Goal: Task Accomplishment & Management: Manage account settings

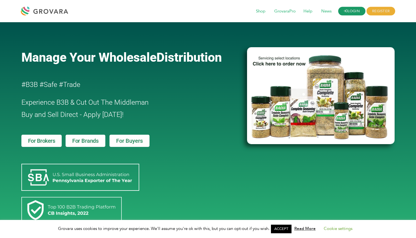
click at [354, 9] on link "LOGIN" at bounding box center [351, 11] width 27 height 9
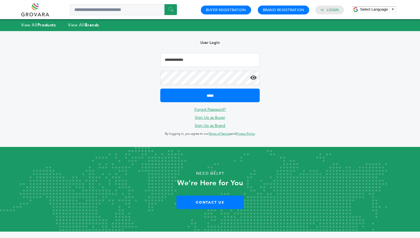
click at [210, 56] on input "Email Address" at bounding box center [209, 60] width 99 height 14
type input "**********"
click at [160, 89] on input "*****" at bounding box center [209, 96] width 99 height 14
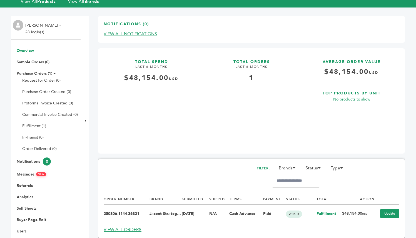
scroll to position [108, 0]
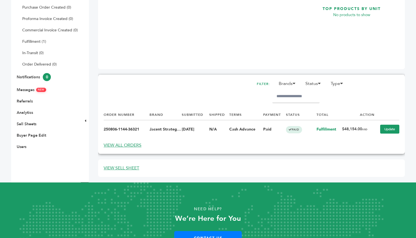
click at [134, 143] on link "VIEW ALL ORDERS" at bounding box center [123, 145] width 38 height 6
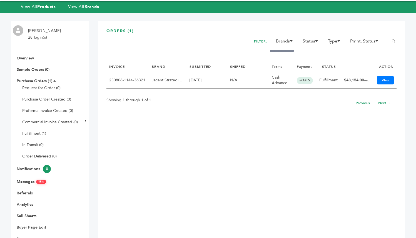
scroll to position [19, 0]
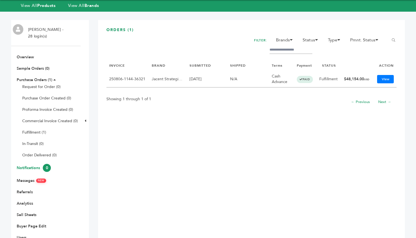
click at [32, 167] on link "Notifications 0" at bounding box center [34, 167] width 34 height 5
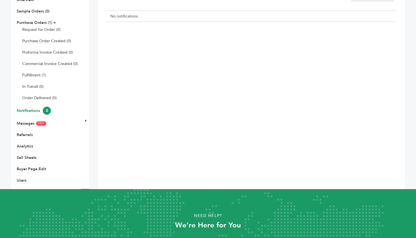
scroll to position [75, 0]
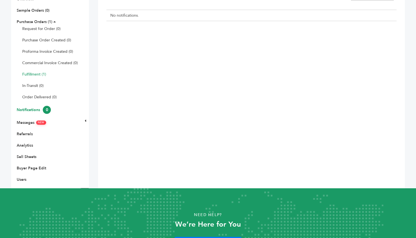
click at [36, 74] on link "Fulfillment (1)" at bounding box center [34, 74] width 24 height 5
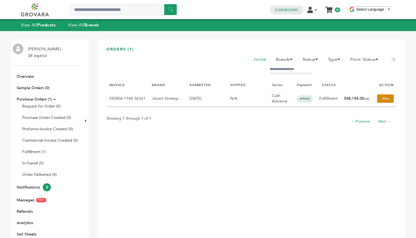
click at [377, 99] on link "View" at bounding box center [385, 98] width 17 height 8
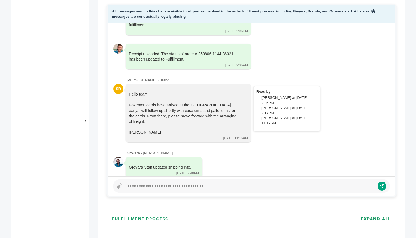
scroll to position [2277, 0]
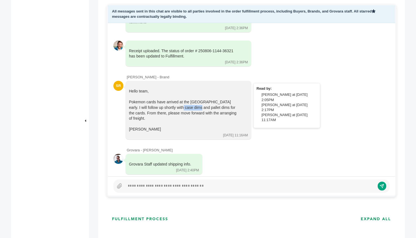
drag, startPoint x: 173, startPoint y: 97, endPoint x: 191, endPoint y: 96, distance: 18.4
click at [191, 99] on div "Pokemon cards have arrived at the Jacent warehouse early. I will follow up shor…" at bounding box center [184, 110] width 111 height 22
click at [194, 99] on div "Pokemon cards have arrived at the Jacent warehouse early. I will follow up shor…" at bounding box center [184, 110] width 111 height 22
drag, startPoint x: 141, startPoint y: 102, endPoint x: 148, endPoint y: 105, distance: 8.1
click at [148, 105] on div "Pokemon cards have arrived at the Jacent warehouse early. I will follow up shor…" at bounding box center [184, 110] width 111 height 22
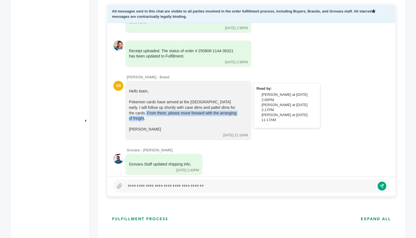
click at [148, 105] on div "Pokemon cards have arrived at the Jacent warehouse early. I will follow up shor…" at bounding box center [184, 110] width 111 height 22
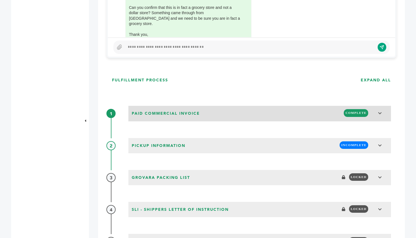
scroll to position [401, 0]
click at [378, 113] on icon at bounding box center [380, 113] width 4 height 4
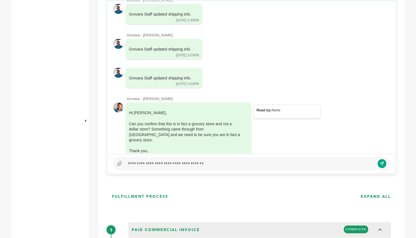
scroll to position [285, 0]
click at [275, 78] on div "Hello my name is Issa we are looking to place a $50,000 - $100,000 opening orde…" at bounding box center [251, 76] width 287 height 153
drag, startPoint x: 204, startPoint y: 126, endPoint x: 152, endPoint y: 118, distance: 53.1
click at [152, 121] on div "Can you confirm that this is in fact a grocery store and not a dollar store? So…" at bounding box center [184, 132] width 111 height 22
click at [186, 121] on div "Can you confirm that this is in fact a grocery store and not a dollar store? So…" at bounding box center [184, 132] width 111 height 22
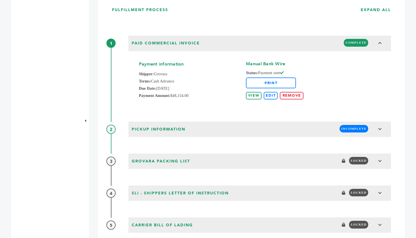
scroll to position [471, 0]
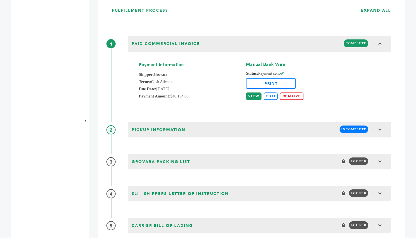
click at [247, 97] on link "VIEW" at bounding box center [254, 97] width 16 height 8
click at [224, 63] on div "Payment information Shipper: Grovara Terms: Cash Advance Due Date: 12/Aug/2025 …" at bounding box center [259, 79] width 263 height 54
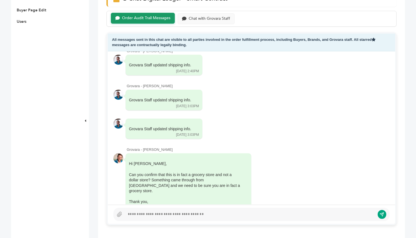
scroll to position [0, 0]
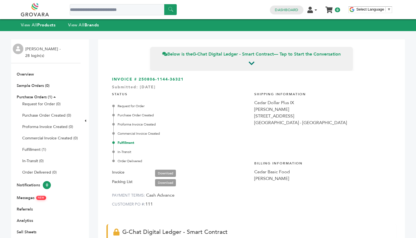
click at [43, 7] on link at bounding box center [41, 9] width 41 height 13
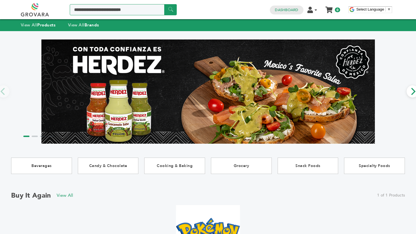
click at [92, 7] on input "Search a product or brand..." at bounding box center [123, 9] width 107 height 11
type input "*******"
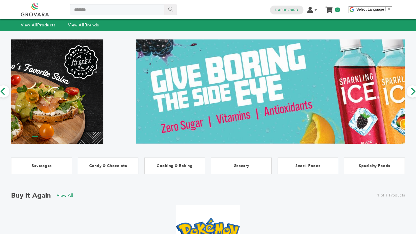
click at [171, 8] on input "******" at bounding box center [170, 9] width 13 height 11
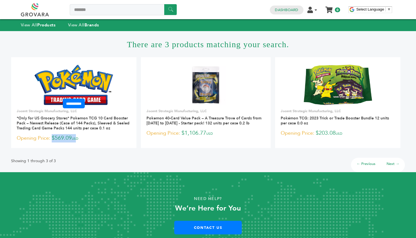
drag, startPoint x: 79, startPoint y: 138, endPoint x: 130, endPoint y: 178, distance: 64.8
click at [53, 140] on p "Opening Price: $569.09 USD" at bounding box center [74, 138] width 114 height 8
click at [35, 27] on link "View All Products" at bounding box center [38, 25] width 35 height 6
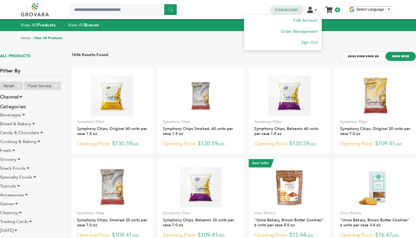
click at [313, 12] on li "Edit Account Order Management Sign Out" at bounding box center [314, 9] width 14 height 5
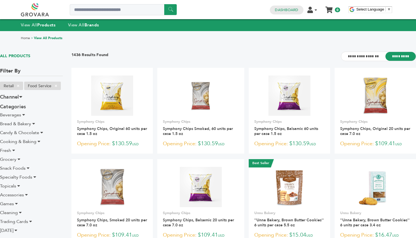
click at [355, 14] on div "0 0 Dashboard Edit Account Order Management Sign Out My Cart Your cart is empty…" at bounding box center [331, 9] width 128 height 13
click at [36, 16] on link at bounding box center [41, 9] width 41 height 13
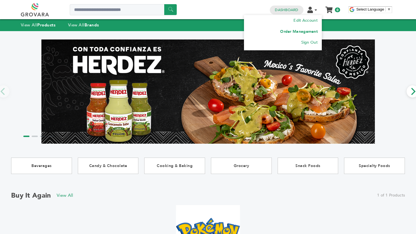
click at [301, 31] on link "Order Management" at bounding box center [299, 31] width 38 height 5
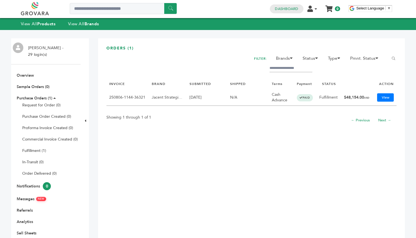
scroll to position [2, 0]
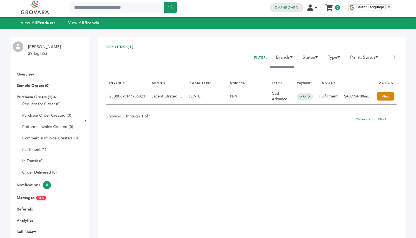
click at [379, 98] on link "View" at bounding box center [385, 96] width 17 height 8
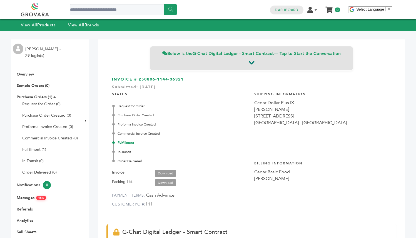
click at [249, 64] on icon at bounding box center [252, 62] width 6 height 7
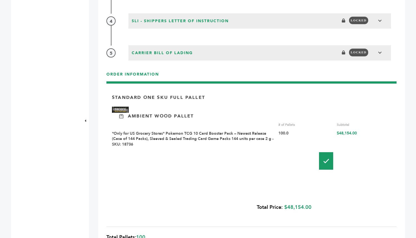
scroll to position [591, 0]
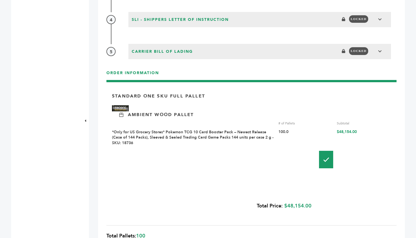
drag, startPoint x: 337, startPoint y: 133, endPoint x: 345, endPoint y: 132, distance: 8.2
click at [345, 132] on div "$48,154.00" at bounding box center [364, 138] width 54 height 16
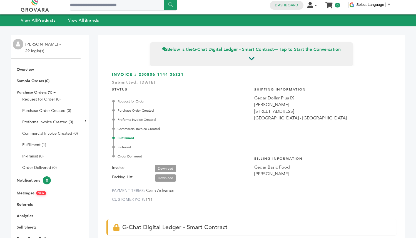
scroll to position [0, 0]
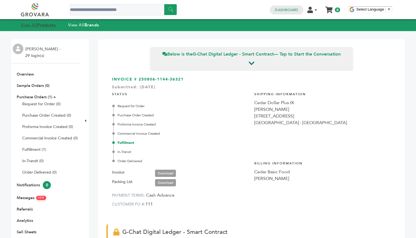
click at [31, 24] on link "View All Products" at bounding box center [38, 25] width 35 height 6
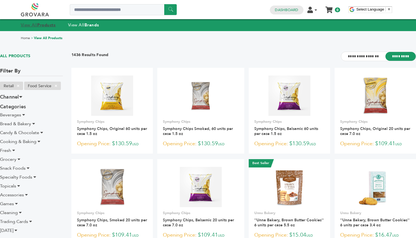
click at [37, 24] on link "View All Products" at bounding box center [38, 25] width 35 height 6
click at [106, 13] on input "Search a product or brand..." at bounding box center [123, 9] width 107 height 11
type input "*******"
click at [168, 8] on input "******" at bounding box center [170, 9] width 13 height 11
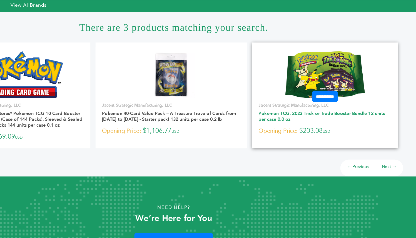
scroll to position [7, 0]
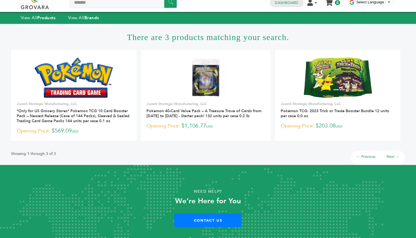
drag, startPoint x: 208, startPoint y: 158, endPoint x: 209, endPoint y: 161, distance: 2.9
click at [209, 161] on div "Showing 1 through 3 of 3 ← Previous Next →" at bounding box center [208, 155] width 394 height 19
click at [202, 156] on div "Showing 1 through 3 of 3 ← Previous Next →" at bounding box center [208, 155] width 394 height 19
